Goal: Information Seeking & Learning: Understand process/instructions

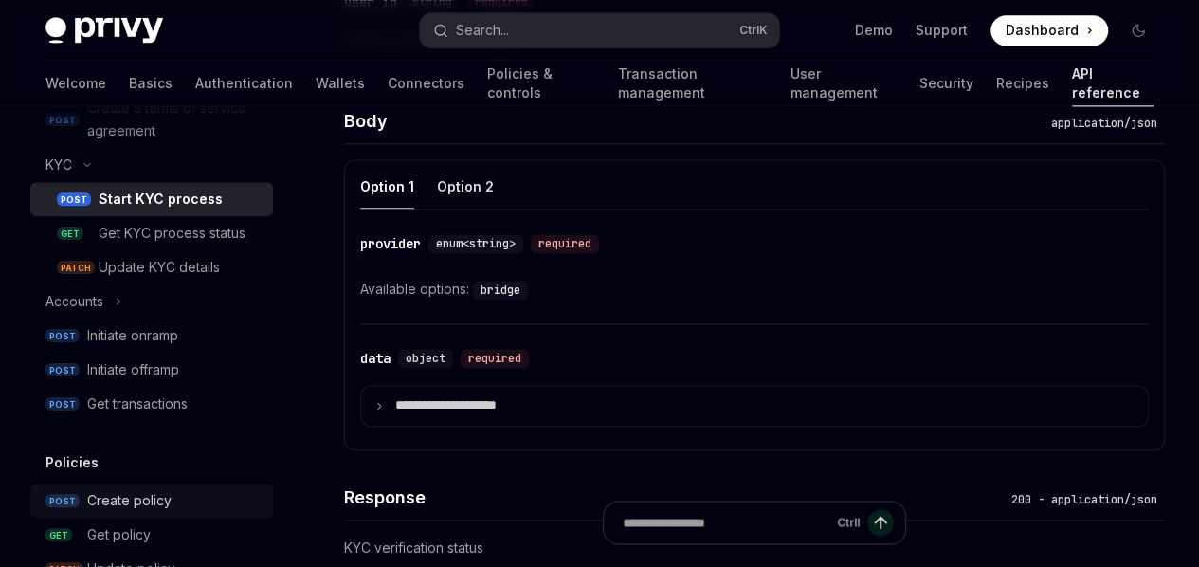
scroll to position [804, 0]
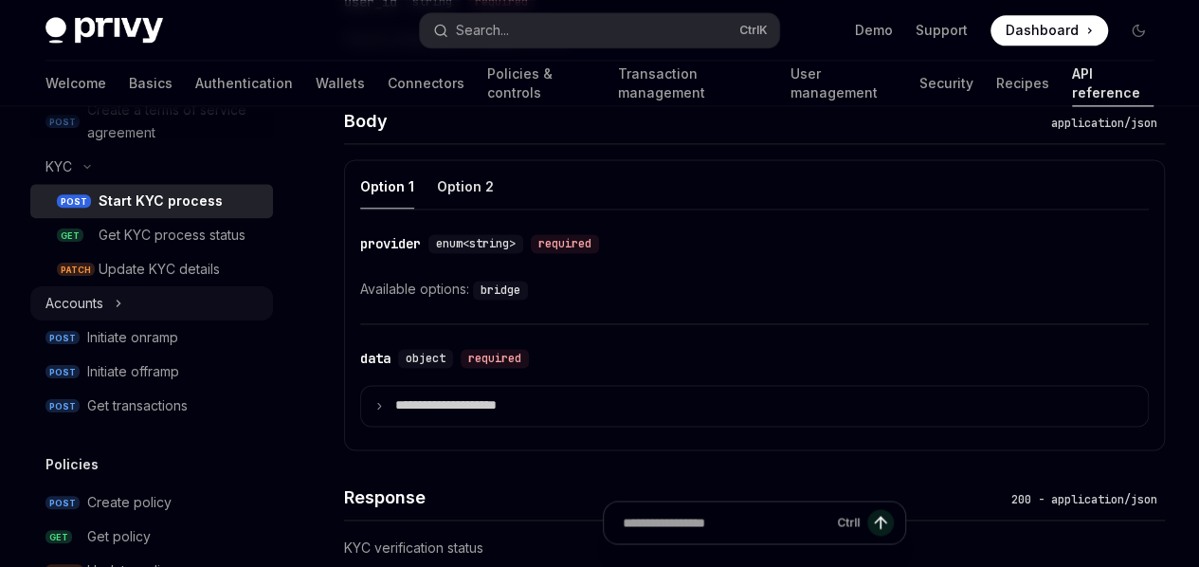
click at [81, 315] on div "Accounts" at bounding box center [75, 303] width 58 height 23
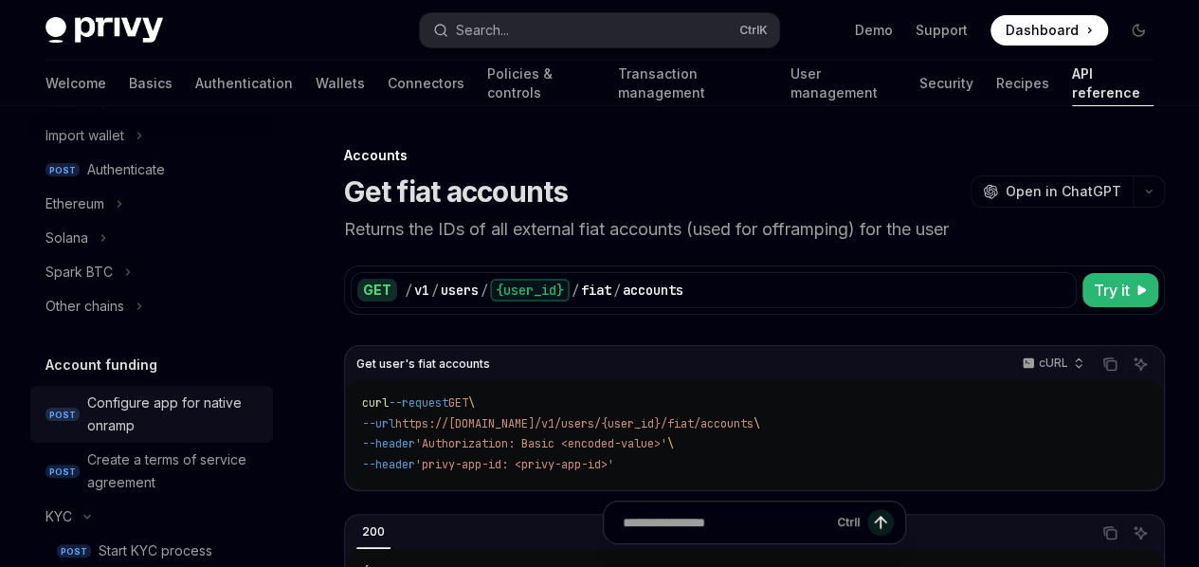
scroll to position [453, 0]
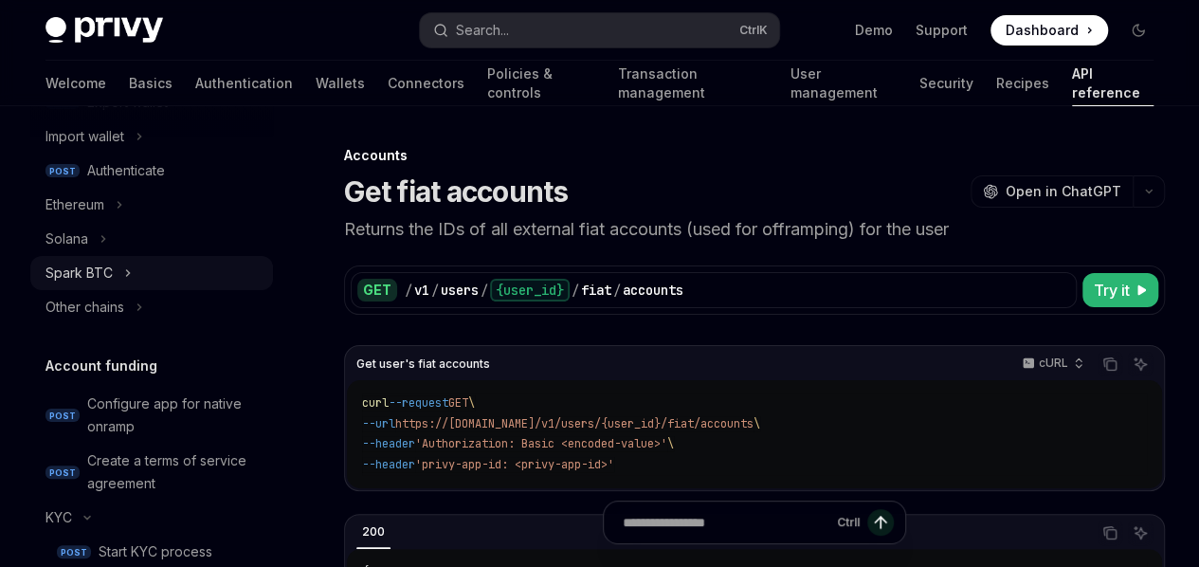
click at [127, 277] on icon "Toggle Spark BTC section" at bounding box center [128, 273] width 8 height 23
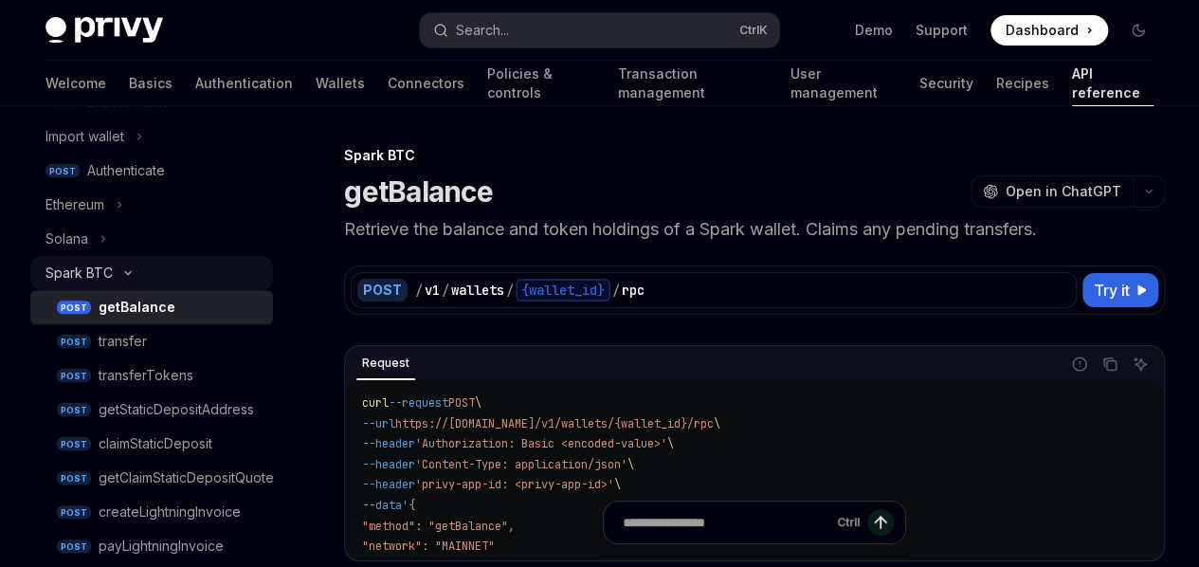
click at [119, 278] on button "Spark BTC" at bounding box center [151, 273] width 243 height 34
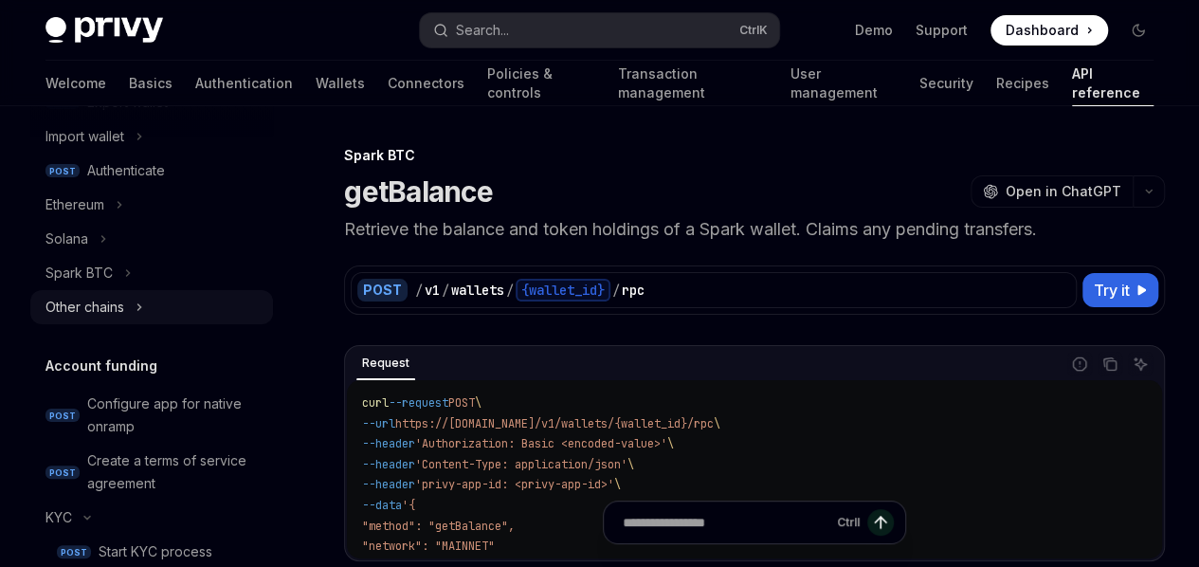
click at [129, 306] on button "Other chains" at bounding box center [151, 307] width 243 height 34
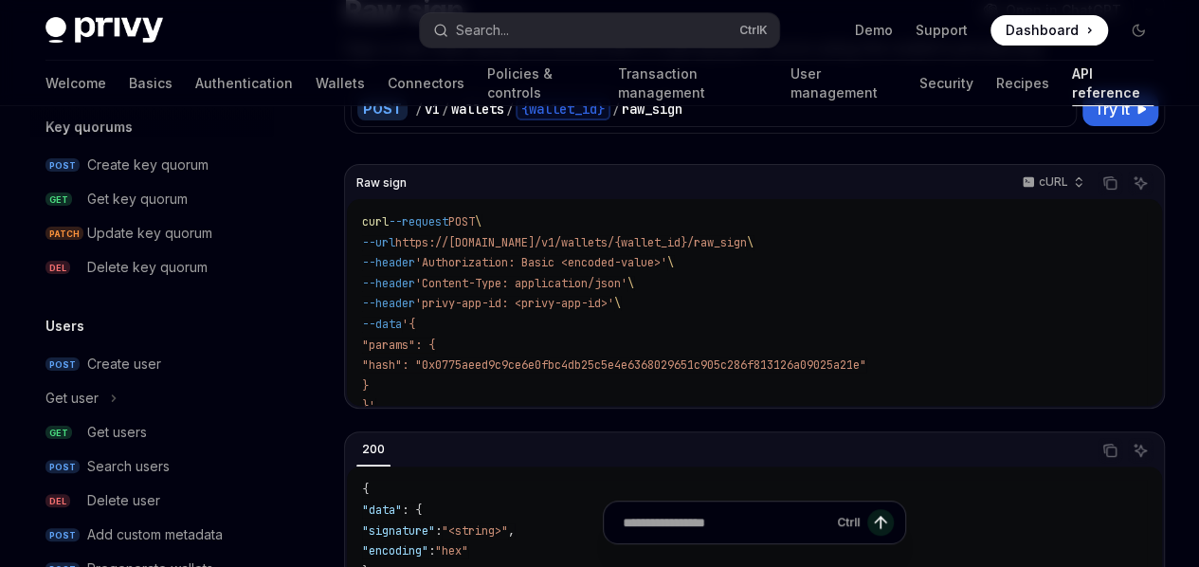
scroll to position [1654, 0]
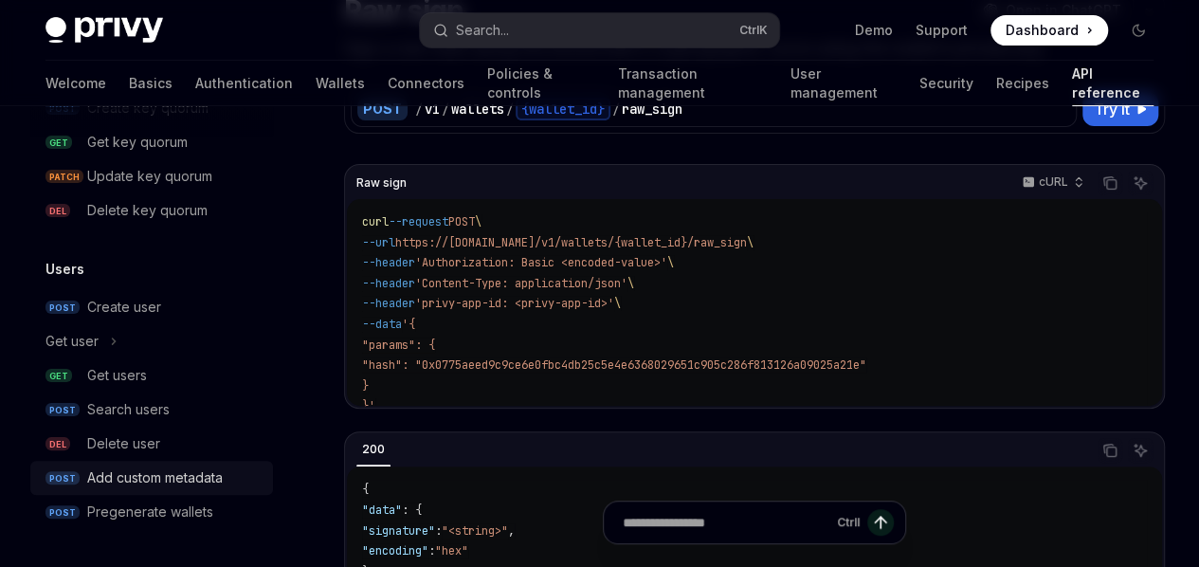
click at [131, 484] on div "Add custom metadata" at bounding box center [155, 477] width 136 height 23
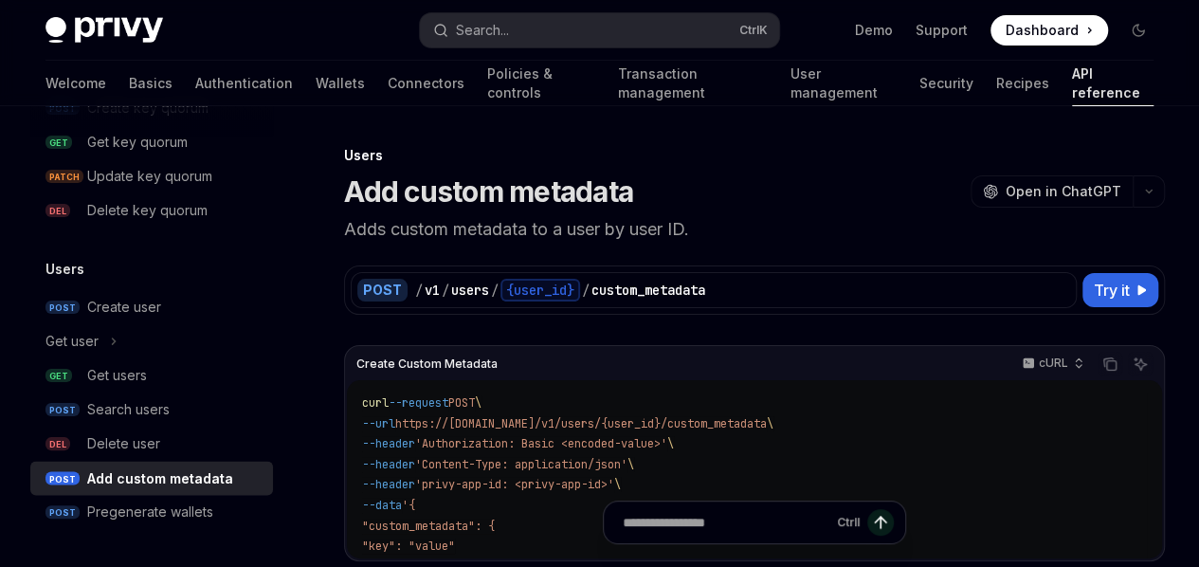
type textarea "*"
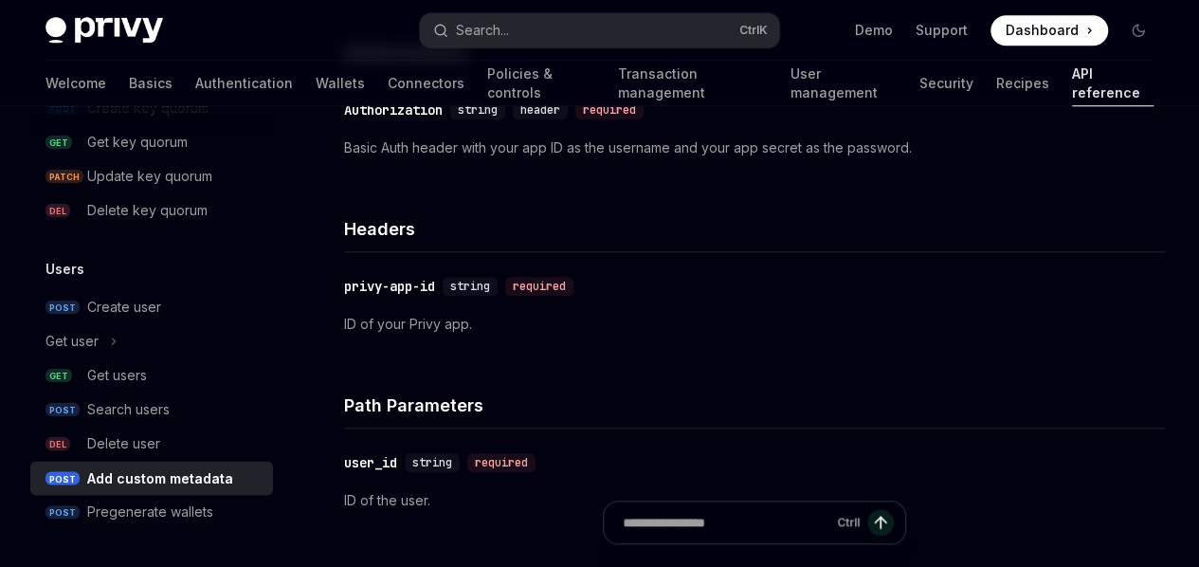
scroll to position [826, 0]
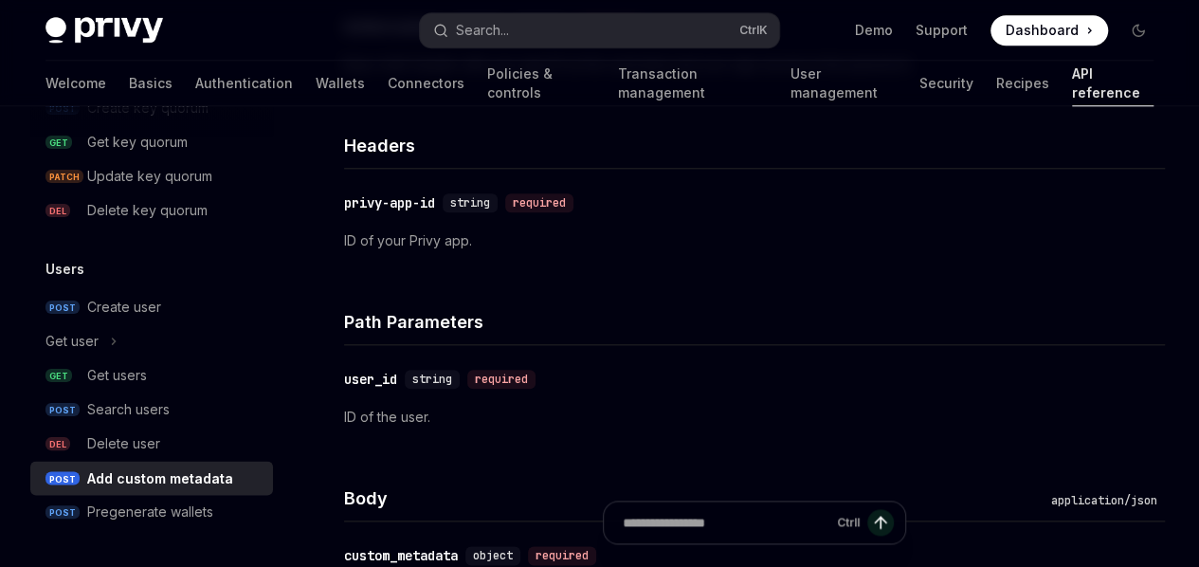
scroll to position [909, 0]
